Goal: Task Accomplishment & Management: Use online tool/utility

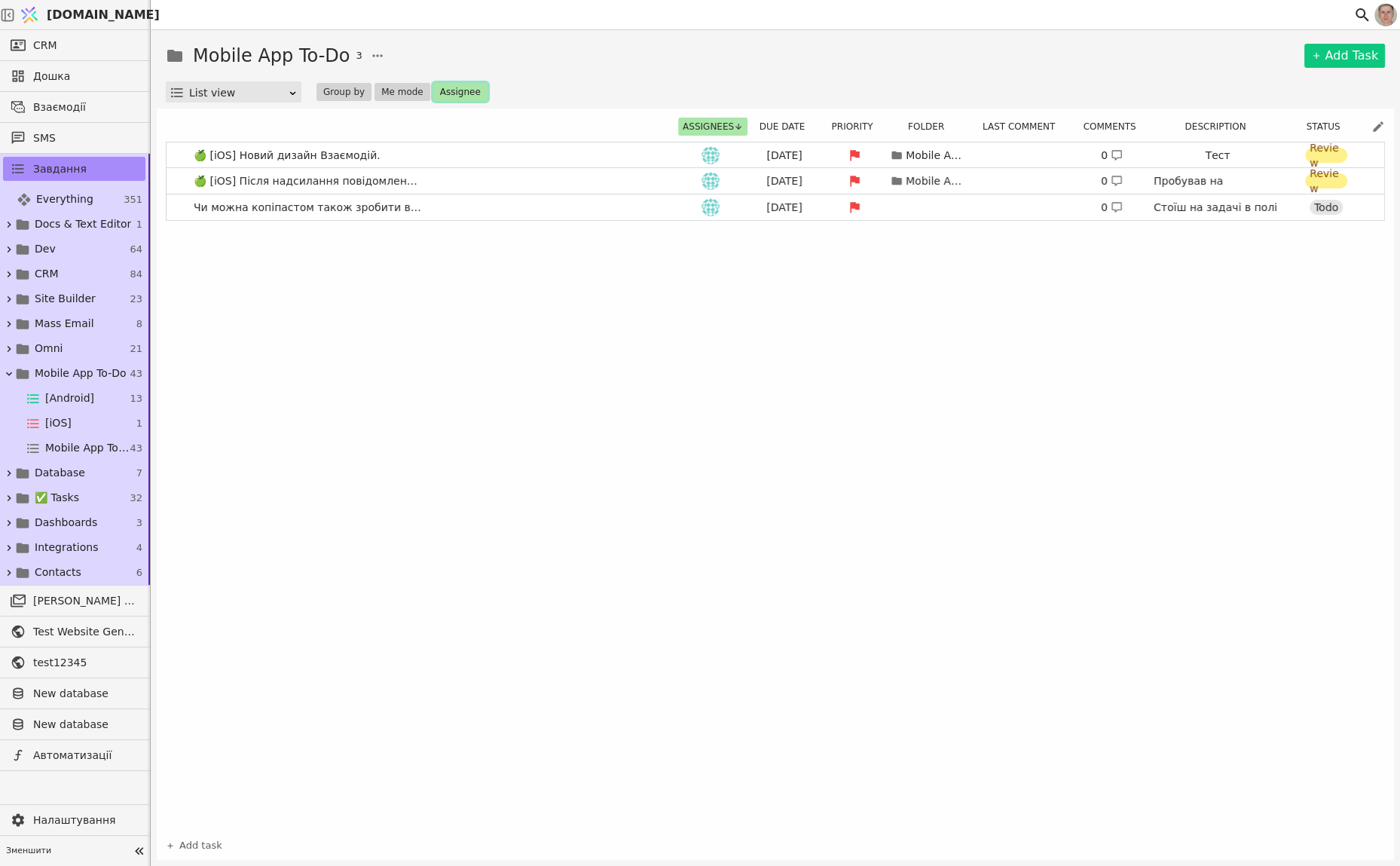
click at [443, 85] on button "Assignee" at bounding box center [460, 92] width 54 height 18
click at [539, 194] on div "Христя" at bounding box center [504, 201] width 151 height 27
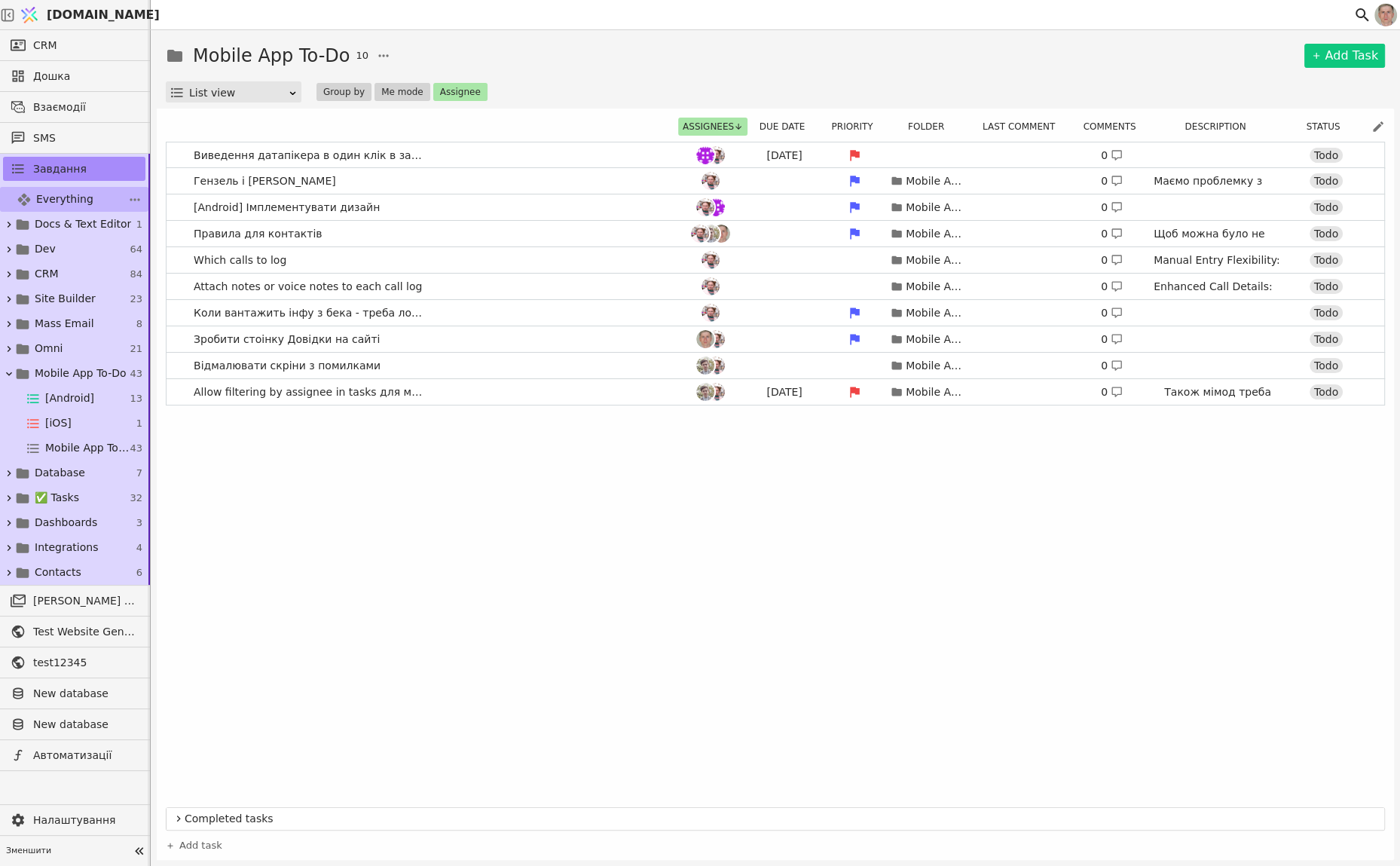
drag, startPoint x: 72, startPoint y: 197, endPoint x: 79, endPoint y: 198, distance: 7.1
click at [73, 197] on span "Everything" at bounding box center [65, 199] width 58 height 16
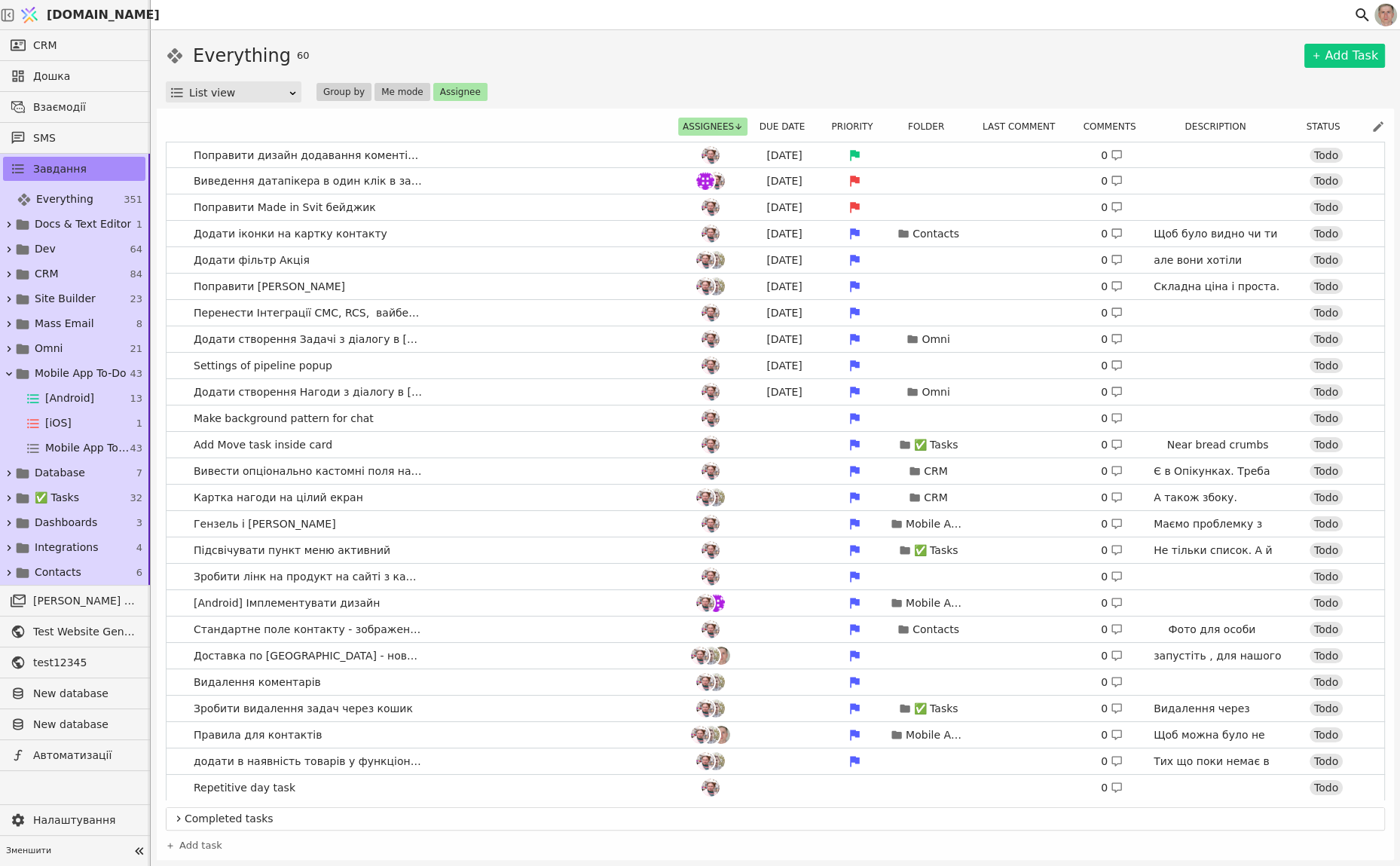
click at [779, 118] on div "Due date" at bounding box center [786, 127] width 68 height 18
drag, startPoint x: 764, startPoint y: 129, endPoint x: 886, endPoint y: 81, distance: 131.1
click at [764, 129] on button "Due date" at bounding box center [786, 127] width 64 height 18
